Goal: Navigation & Orientation: Find specific page/section

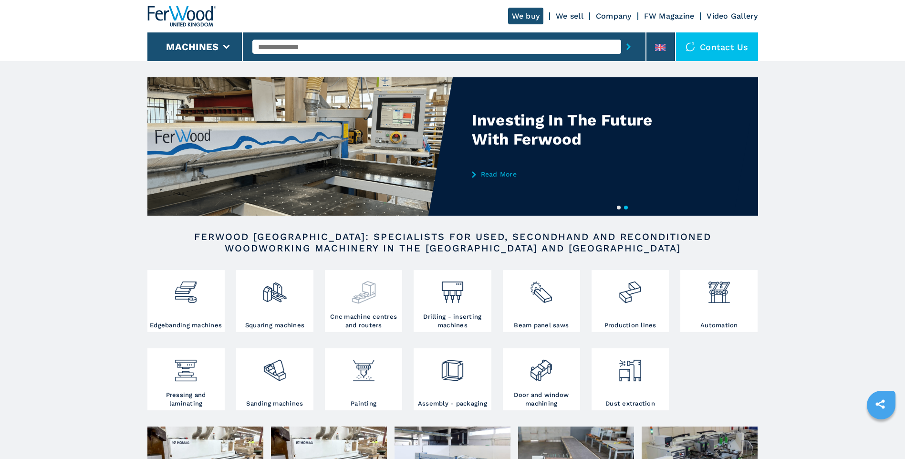
click at [370, 301] on img at bounding box center [363, 288] width 25 height 32
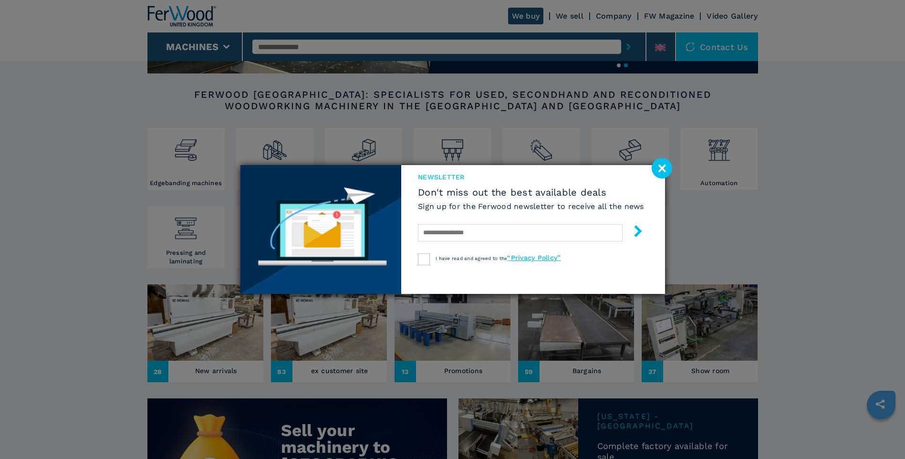
scroll to position [143, 0]
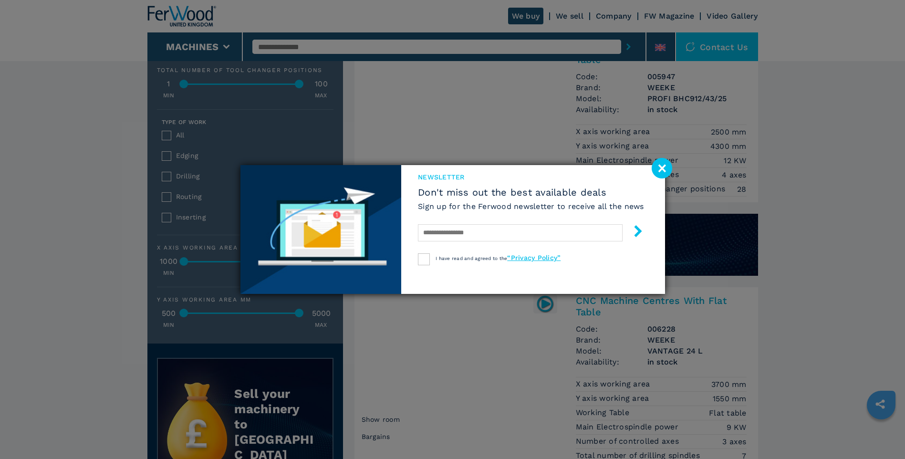
scroll to position [715, 0]
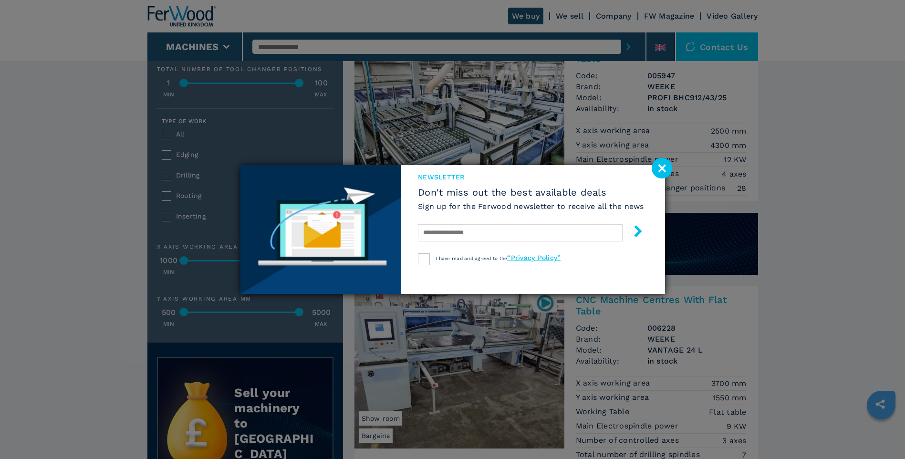
click at [661, 169] on image at bounding box center [661, 168] width 21 height 21
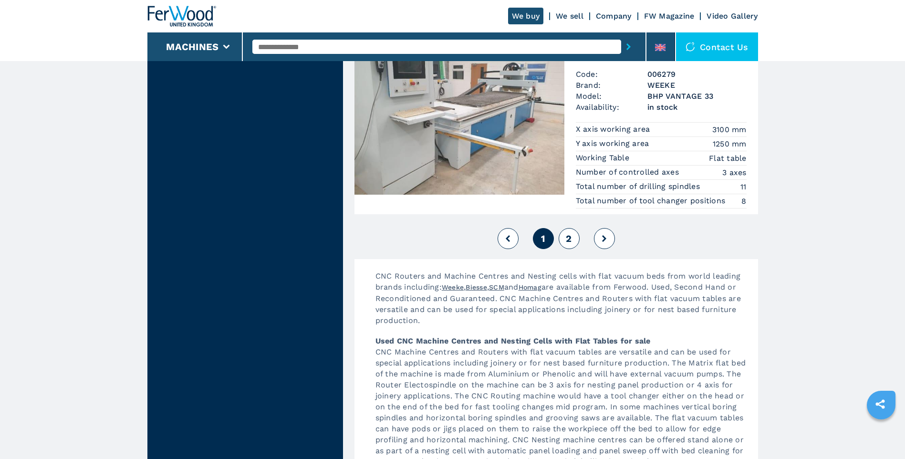
scroll to position [2480, 0]
click at [571, 239] on span "2" at bounding box center [569, 237] width 6 height 11
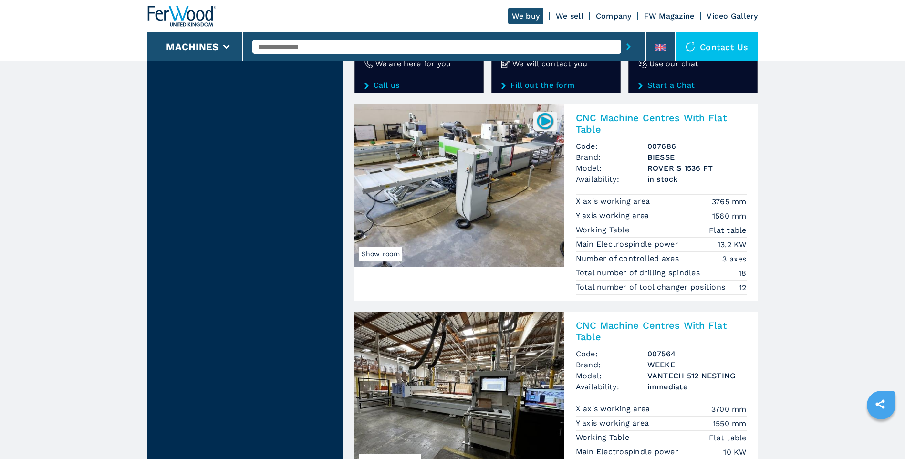
scroll to position [1717, 0]
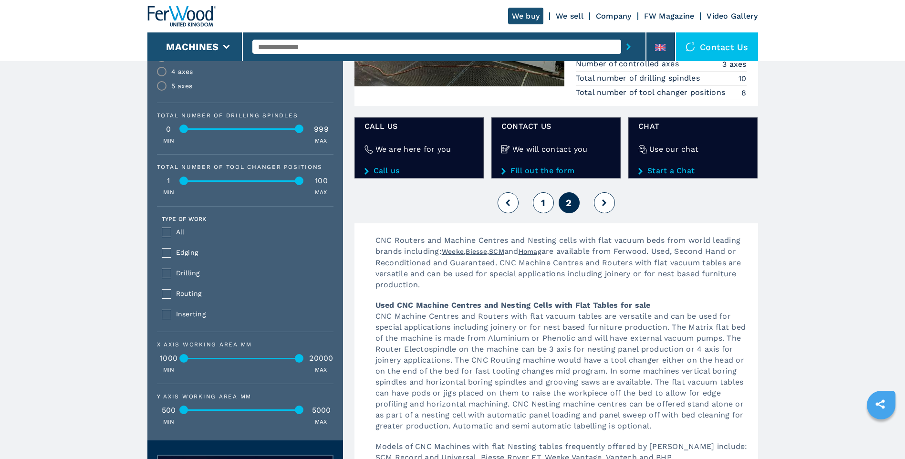
scroll to position [620, 0]
